Goal: Task Accomplishment & Management: Manage account settings

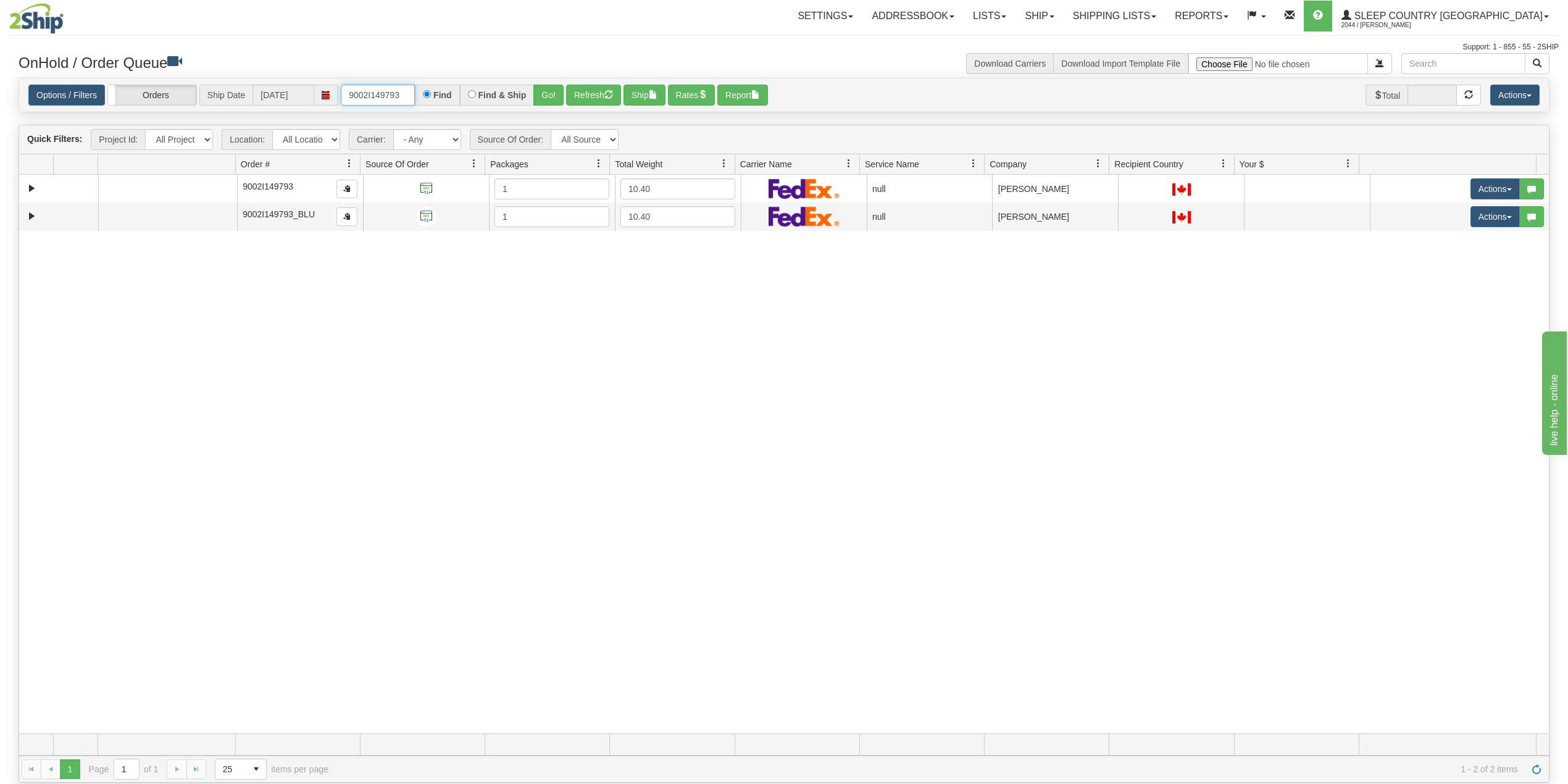
click at [387, 87] on input "9002I149793" at bounding box center [378, 95] width 74 height 21
paste input "6186"
click at [552, 92] on button "Go!" at bounding box center [548, 95] width 30 height 21
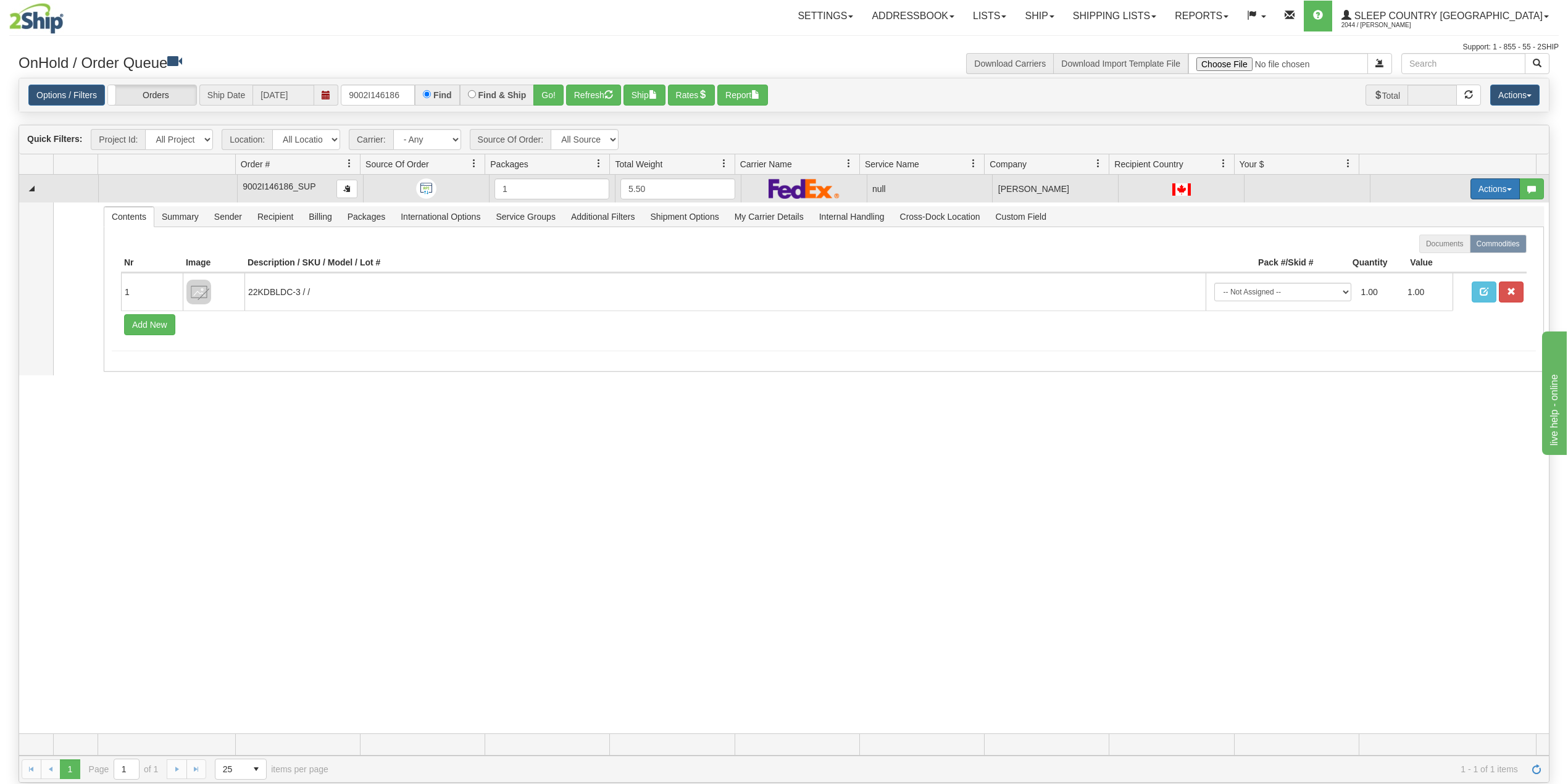
click at [1470, 191] on button "Actions" at bounding box center [1495, 189] width 49 height 21
click at [1429, 279] on span "Delete" at bounding box center [1441, 276] width 33 height 10
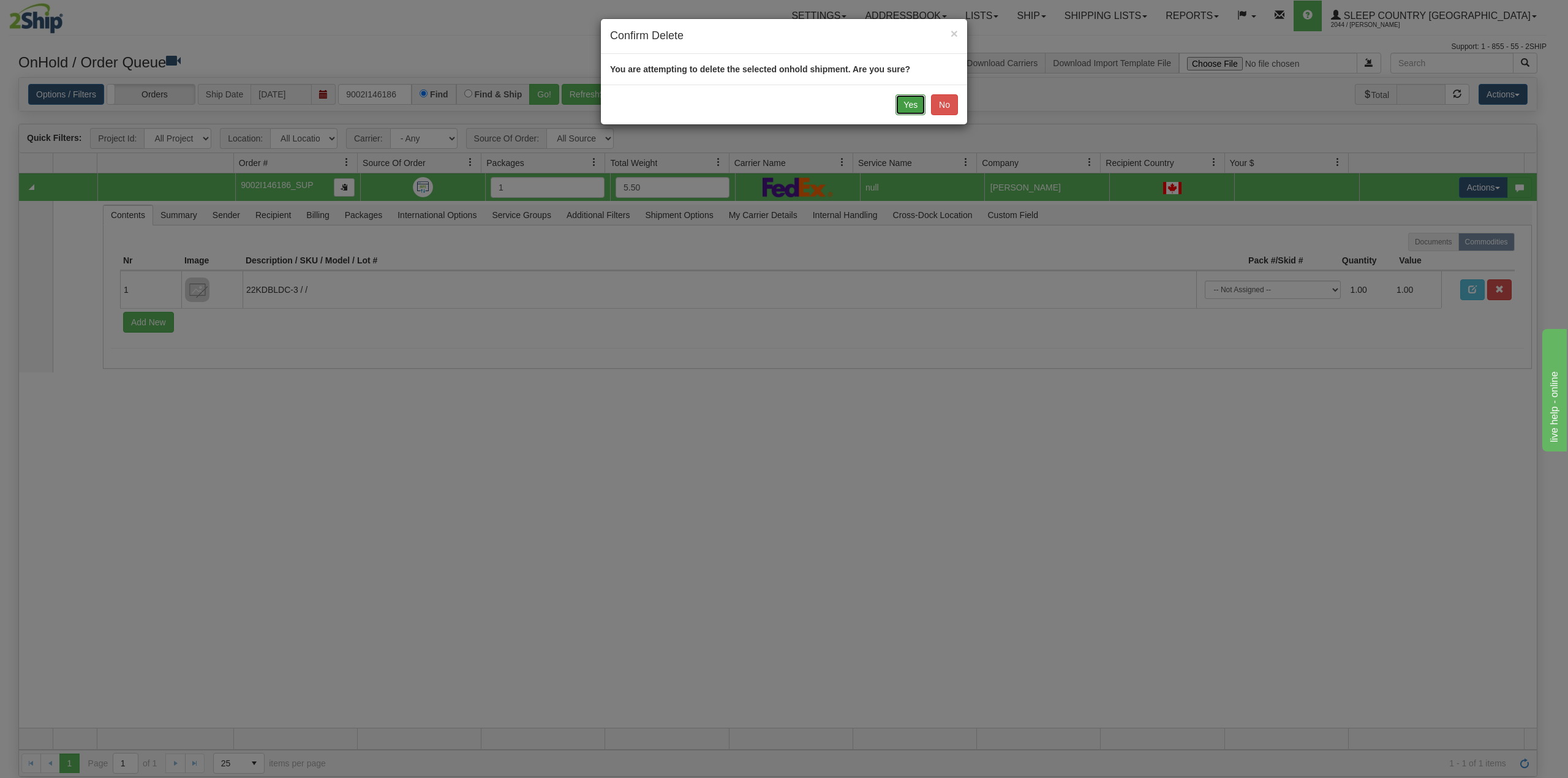
click at [902, 103] on button "Yes" at bounding box center [910, 105] width 30 height 21
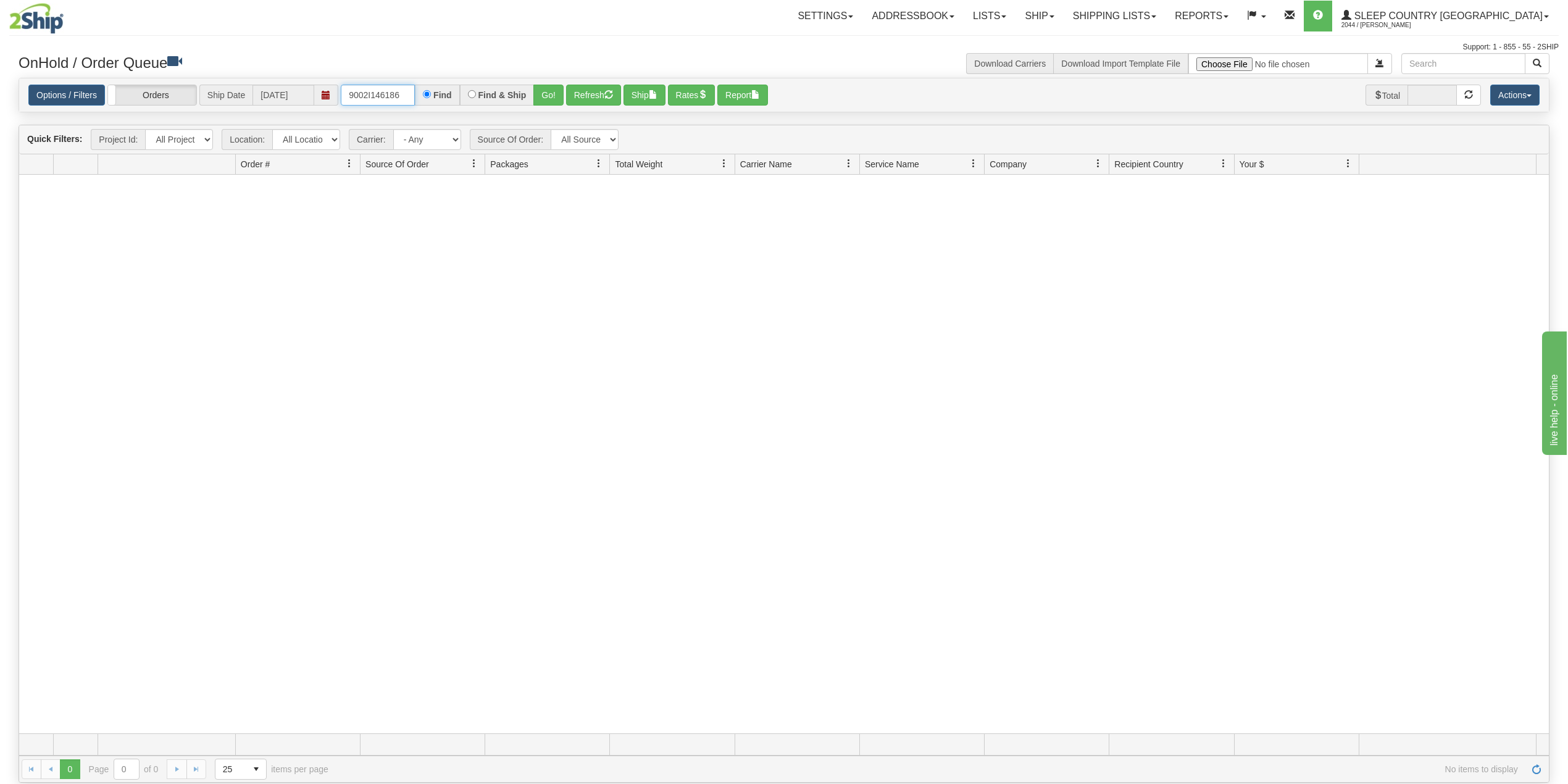
click at [383, 97] on input "9002I146186" at bounding box center [378, 95] width 74 height 21
paste input "0I127637"
click at [549, 92] on button "Go!" at bounding box center [548, 95] width 30 height 21
click at [409, 98] on input "9000I127637" at bounding box center [378, 95] width 74 height 21
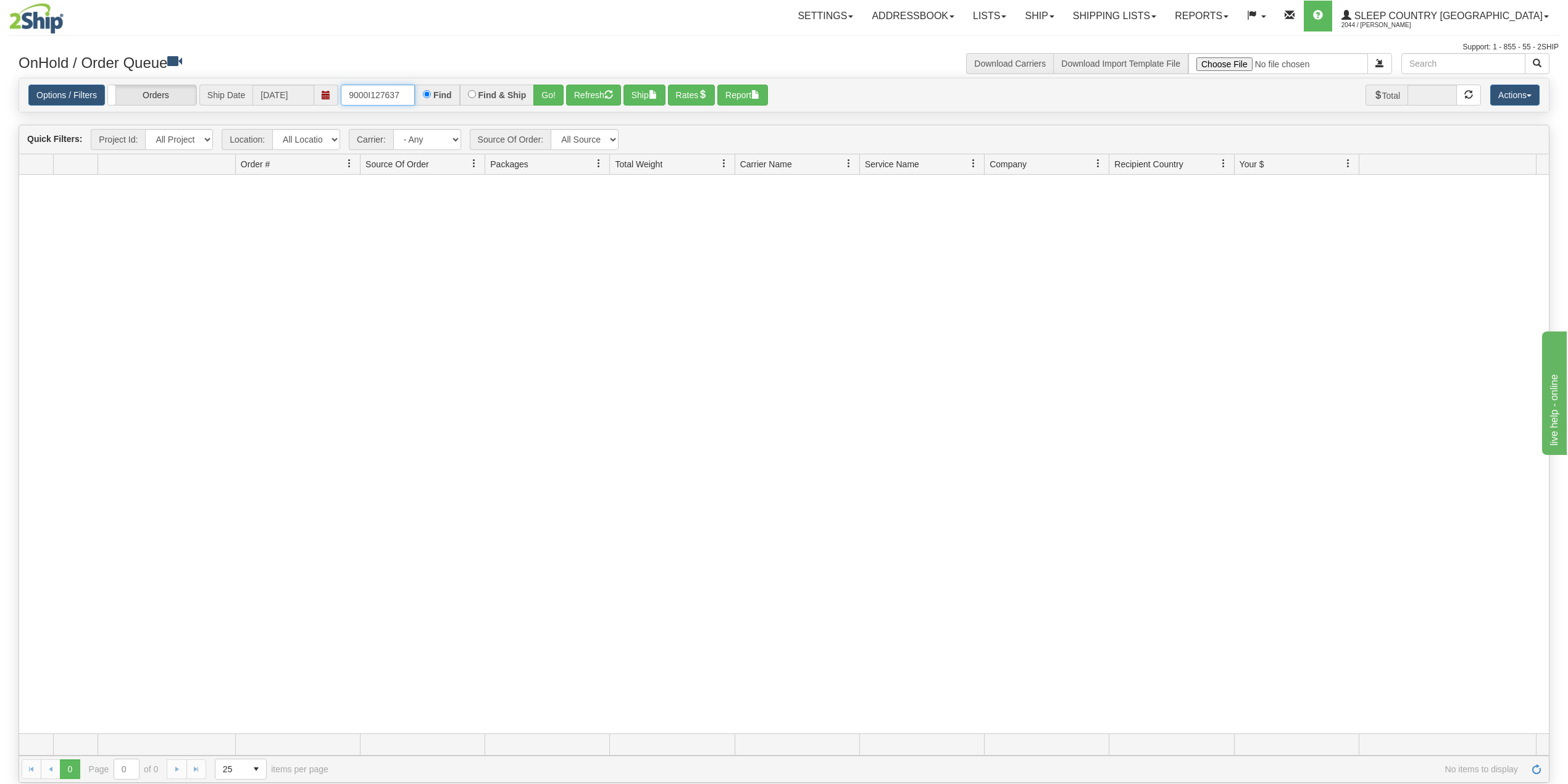
click at [386, 98] on input "9000I127637" at bounding box center [378, 95] width 74 height 21
paste input "6"
click at [558, 92] on button "Go!" at bounding box center [548, 95] width 30 height 21
click at [390, 93] on input "9000I127636" at bounding box center [378, 95] width 74 height 21
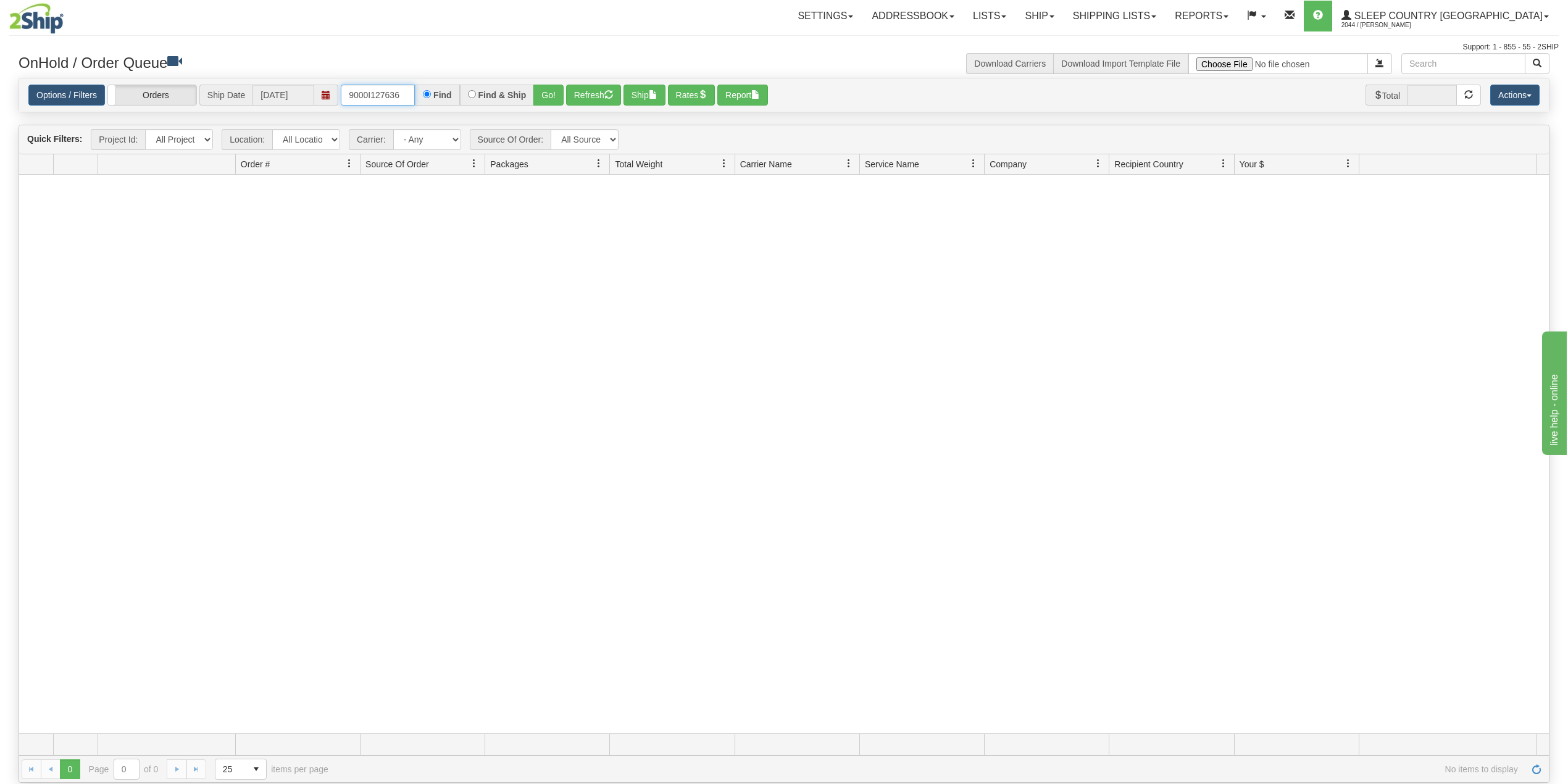
click at [390, 92] on input "9000I127636" at bounding box center [378, 95] width 74 height 21
paste input "2H784966"
type input "9002H784966"
click at [546, 91] on button "Go!" at bounding box center [548, 95] width 30 height 21
drag, startPoint x: 1146, startPoint y: 15, endPoint x: 1153, endPoint y: 85, distance: 70.3
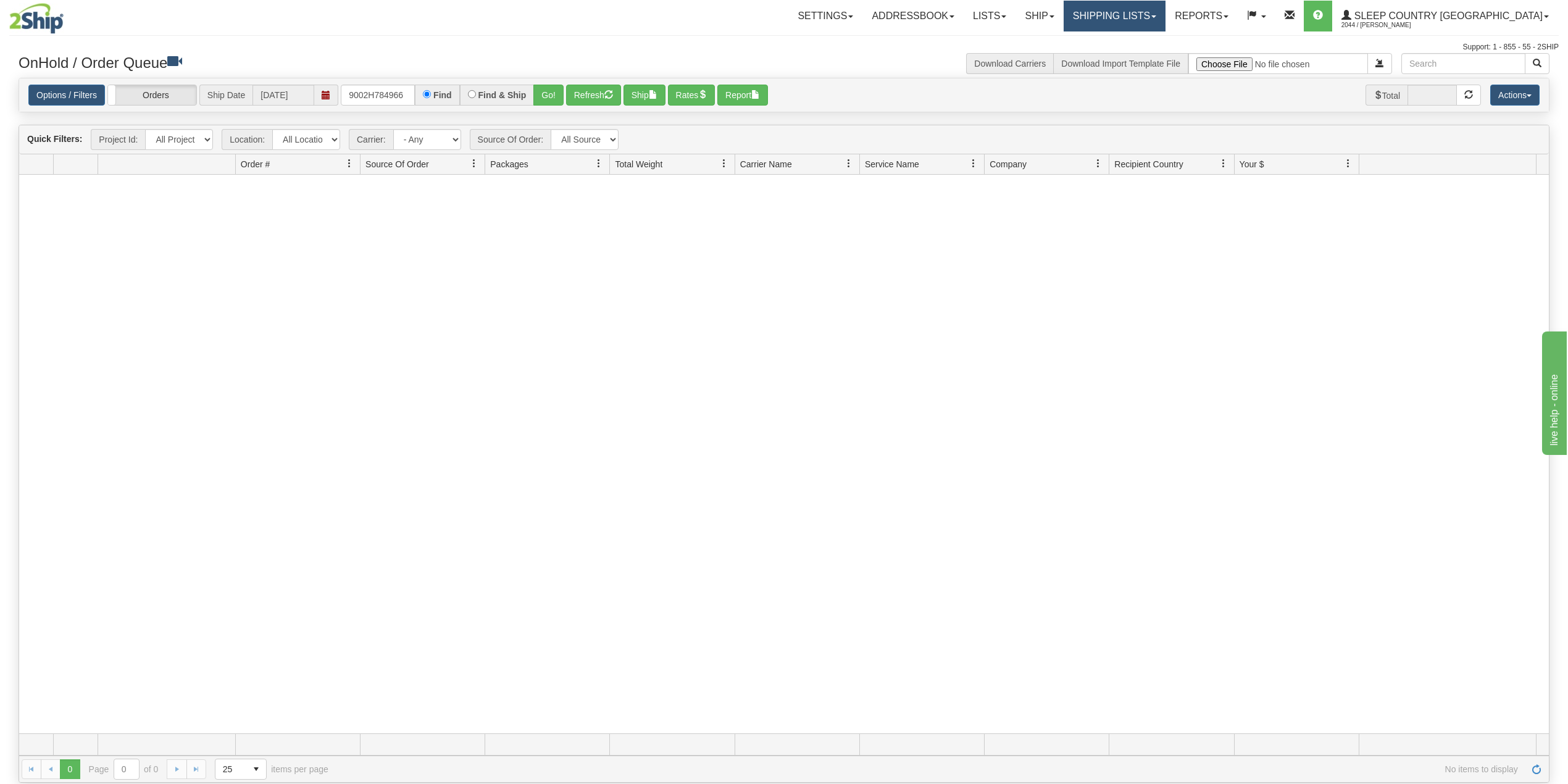
click at [1147, 16] on link "Shipping lists" at bounding box center [1114, 16] width 102 height 31
click at [1149, 62] on span "Search Shipment History" at bounding box center [1105, 59] width 96 height 10
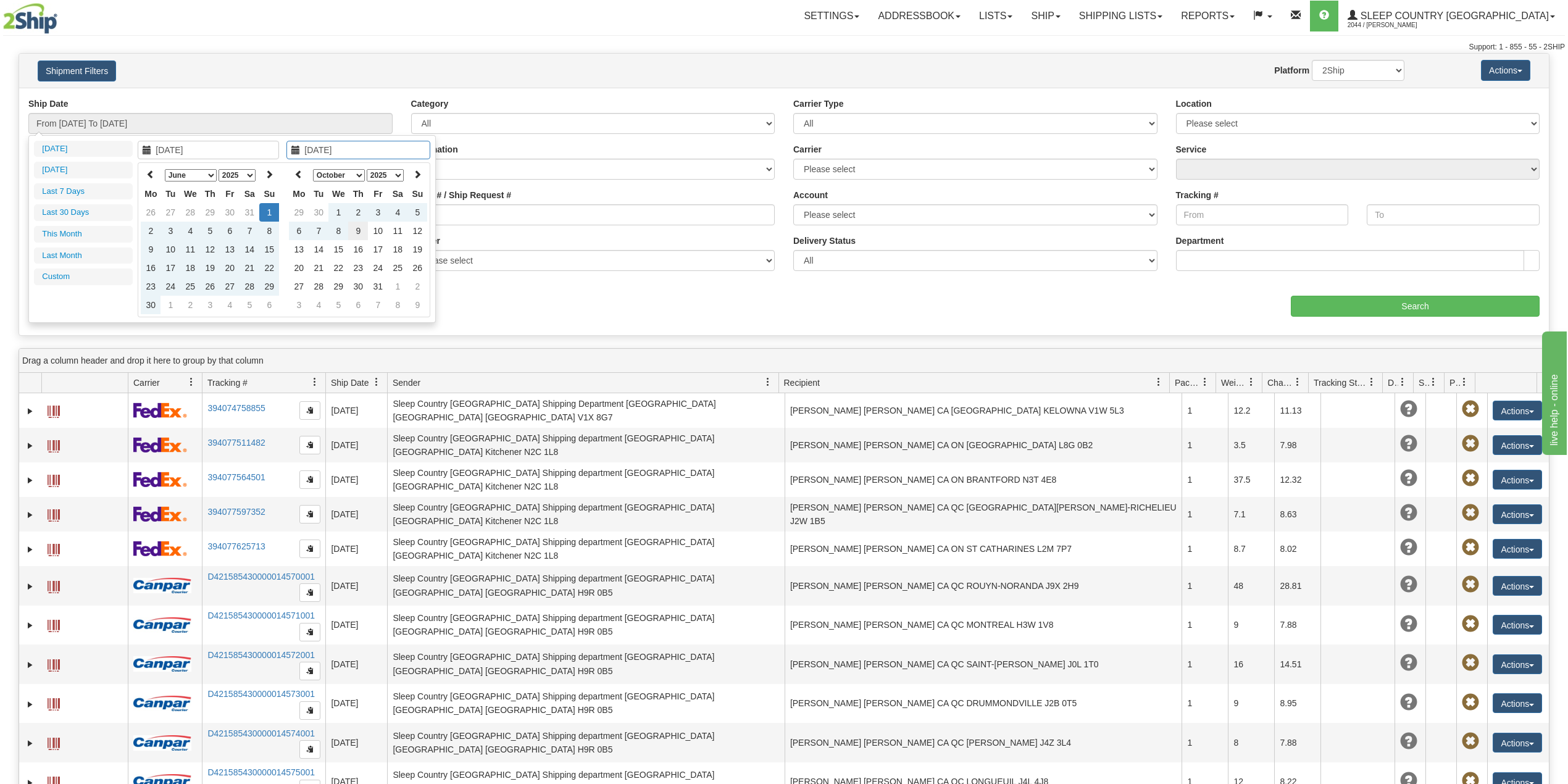
type input "[DATE]"
click at [356, 232] on td "9" at bounding box center [358, 231] width 19 height 19
type input "From 06/01/2025 To 10/09/2025"
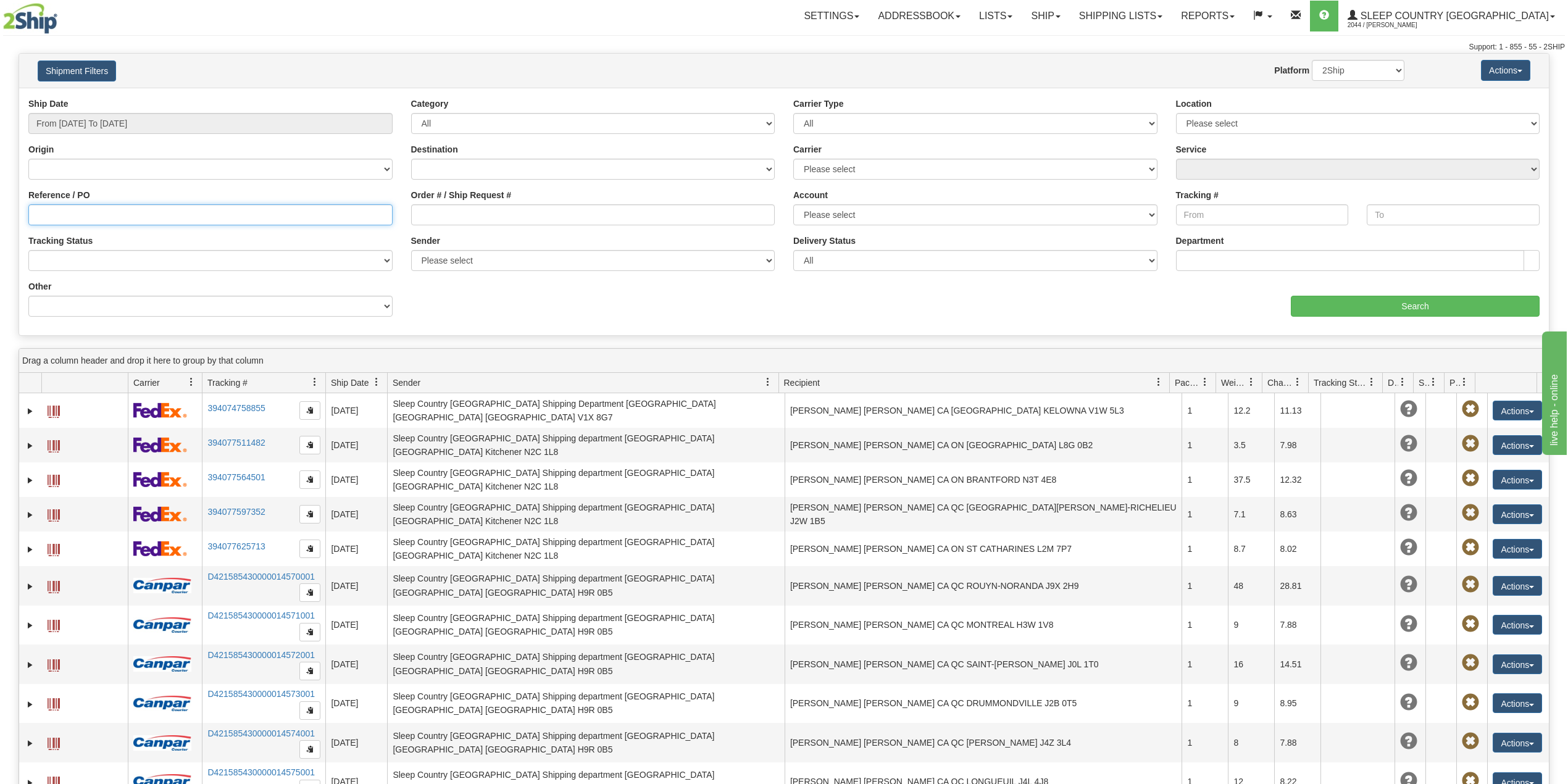
click at [203, 209] on input "Reference / PO" at bounding box center [211, 214] width 364 height 21
paste input "9002H784966"
type input "9002H784966"
click at [1435, 299] on input "Search" at bounding box center [1415, 306] width 249 height 21
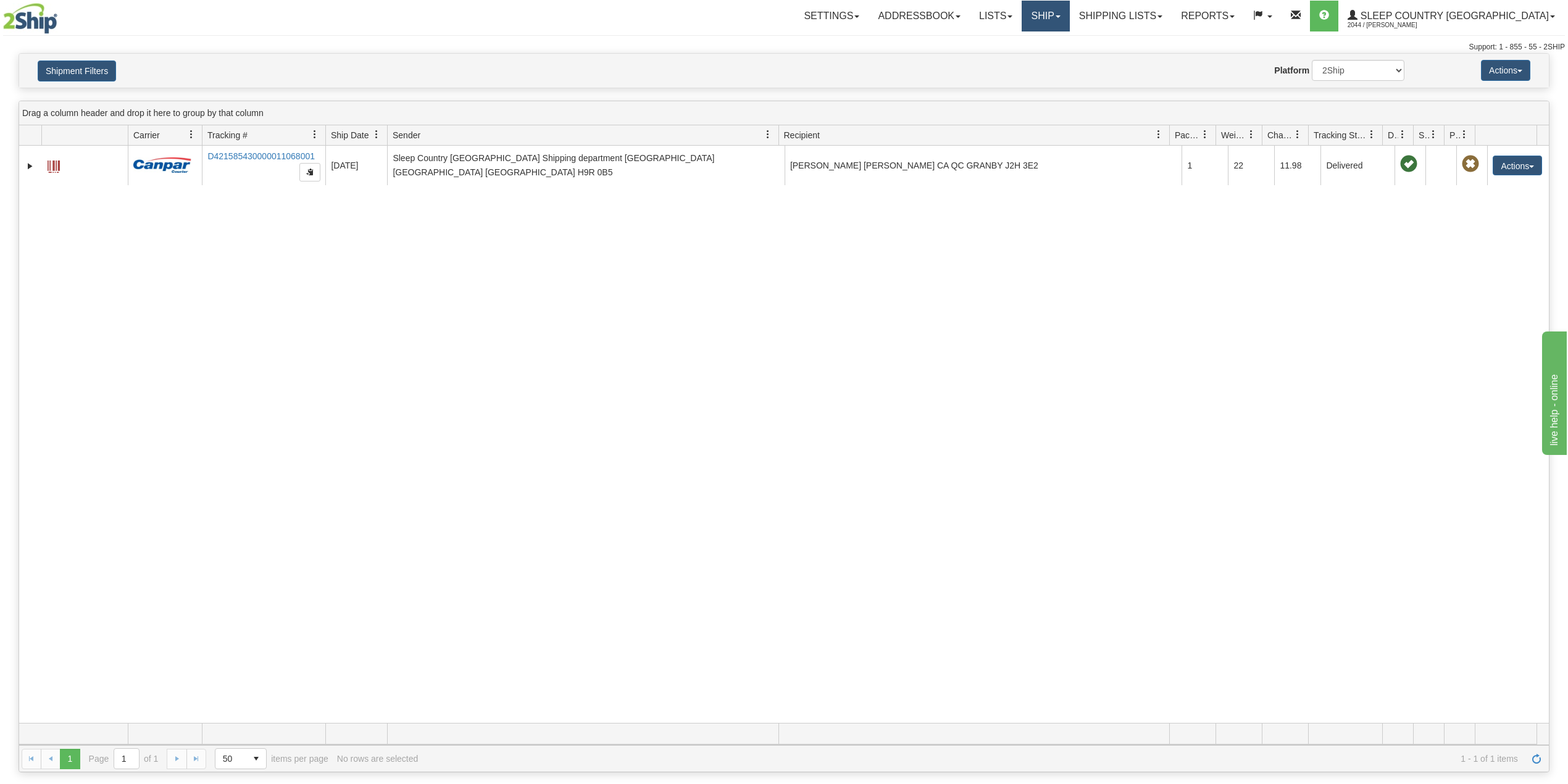
click at [1069, 8] on link "Ship" at bounding box center [1045, 16] width 47 height 31
click at [1069, 53] on link "OnHold / Order Queue" at bounding box center [1013, 59] width 111 height 16
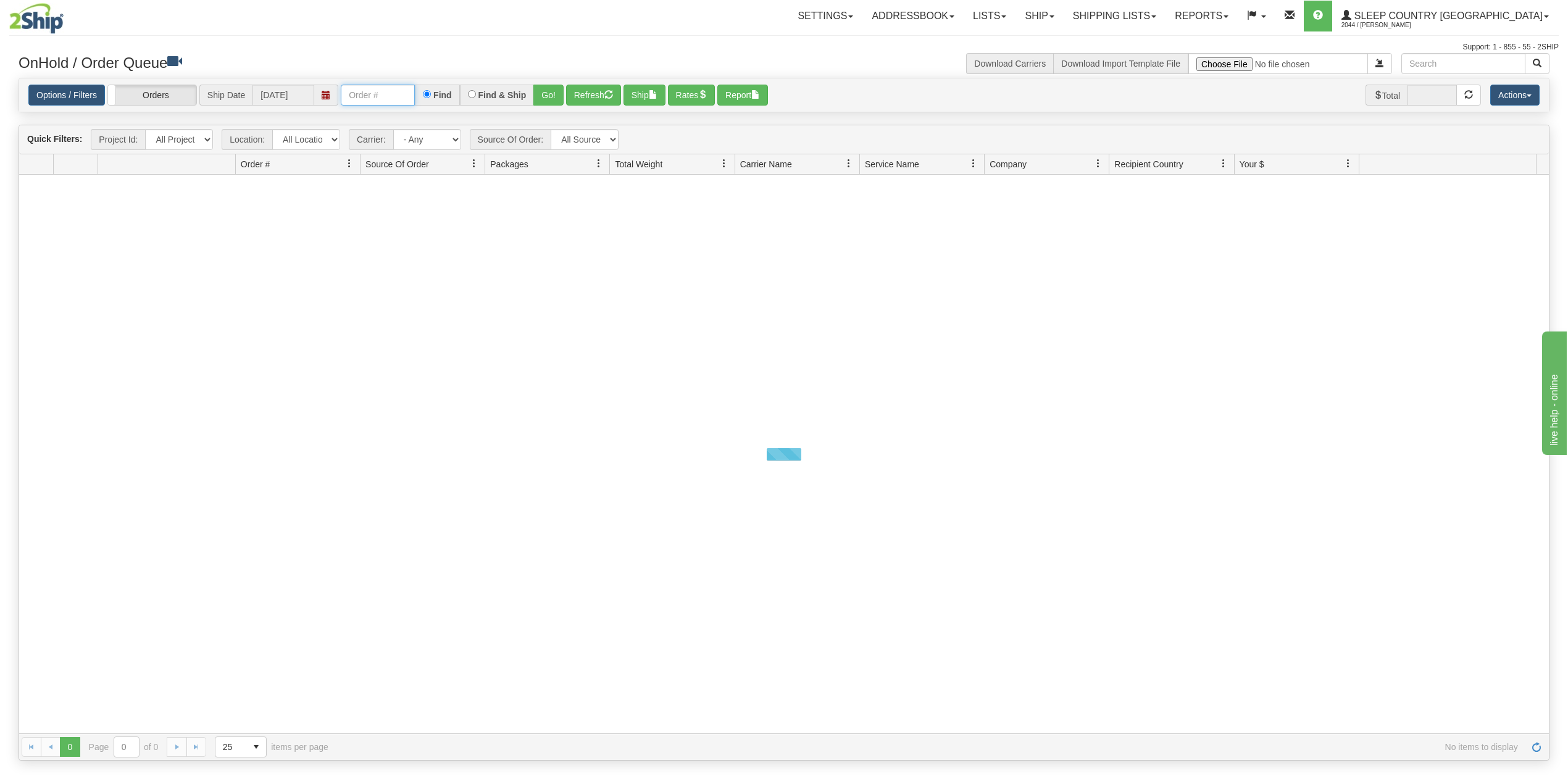
click at [398, 101] on input "text" at bounding box center [378, 95] width 74 height 21
paste input "9008I142041"
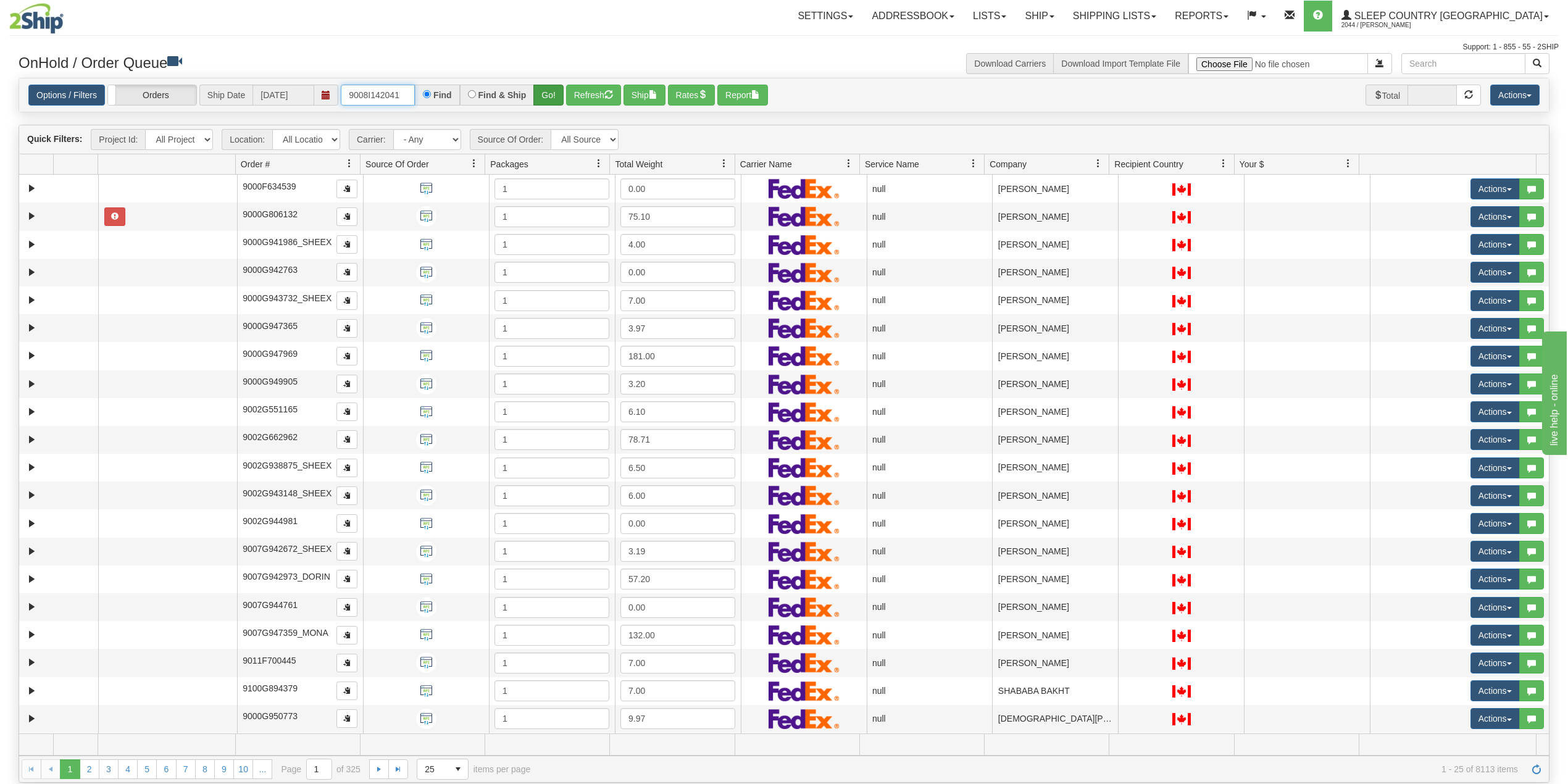
type input "9008I142041"
click at [544, 97] on button "Go!" at bounding box center [548, 95] width 30 height 21
